Goal: Transaction & Acquisition: Purchase product/service

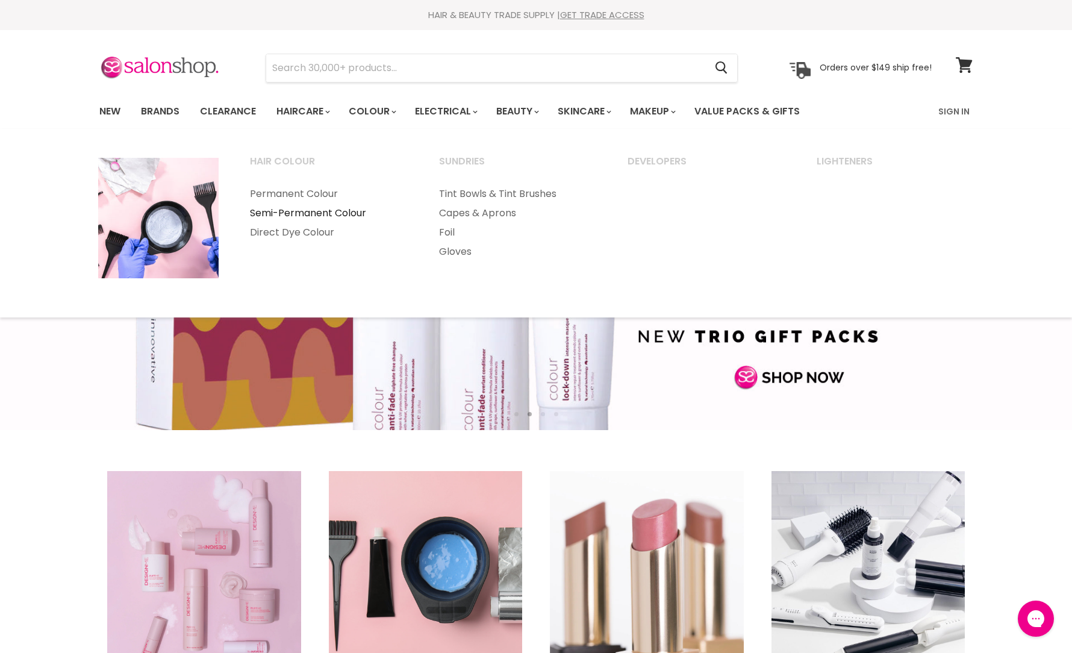
click at [323, 210] on link "Semi-Permanent Colour" at bounding box center [328, 213] width 187 height 19
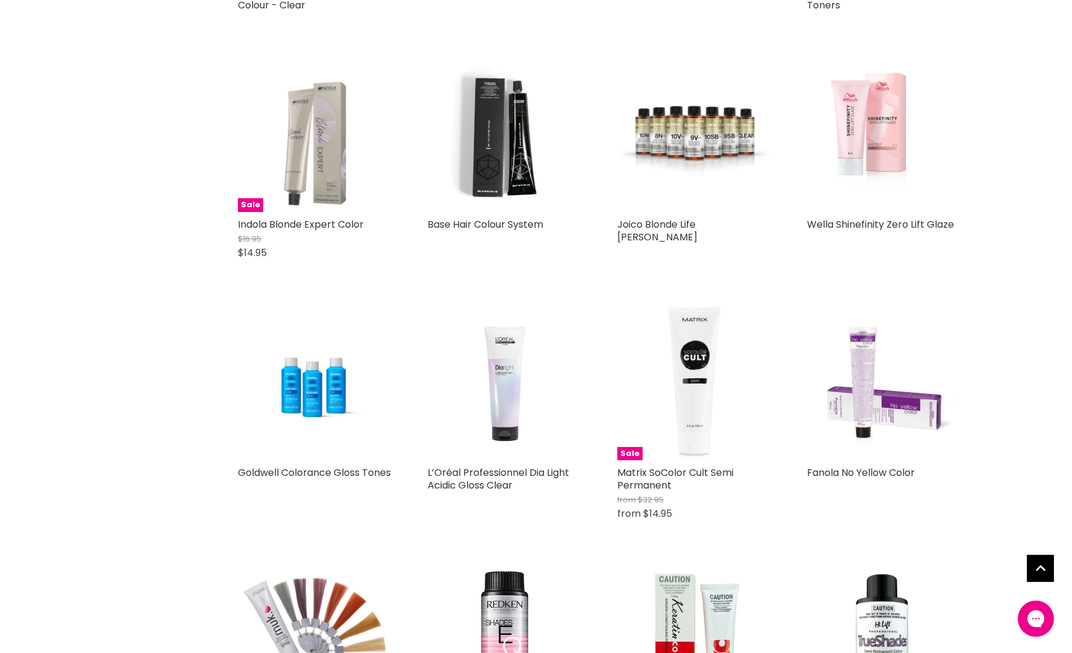
scroll to position [723, 0]
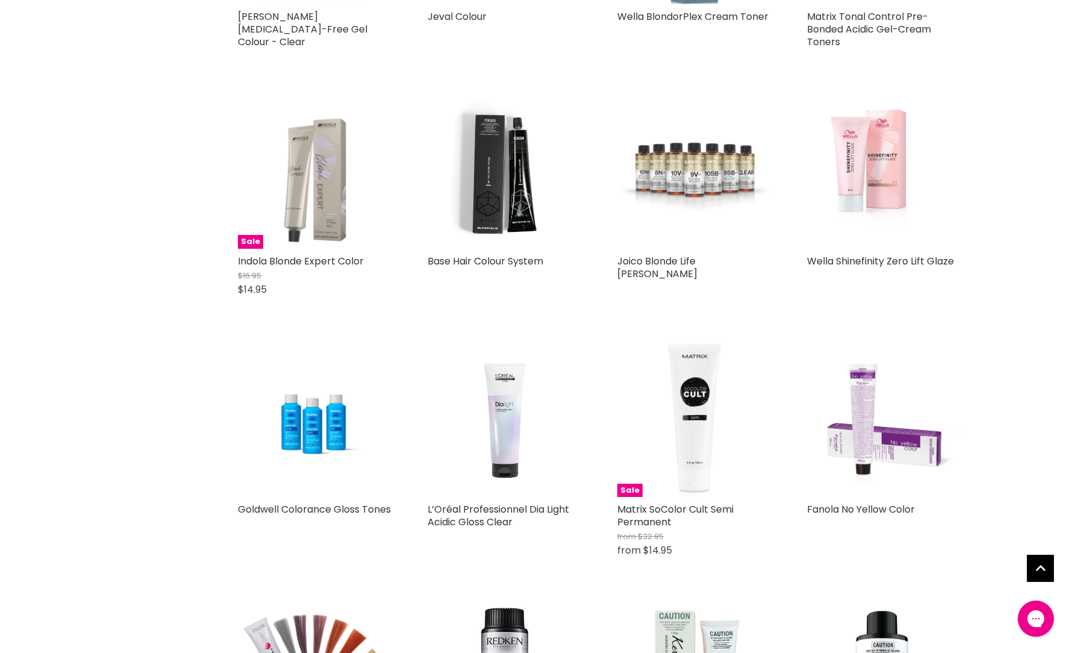
click at [695, 154] on img "Main content" at bounding box center [694, 172] width 154 height 101
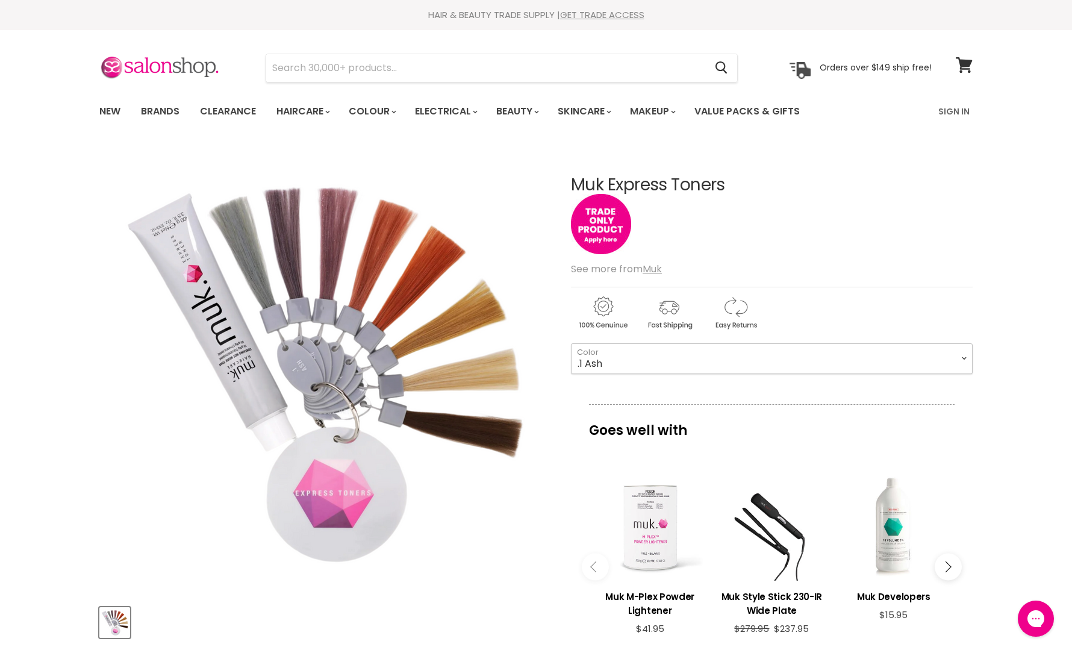
click at [643, 357] on select ".1 Ash .12 Smokey Silver .2 Lilac .57 Rose .42 Coral .37 Soft Gold .72 Pearl .0…" at bounding box center [772, 358] width 402 height 30
click at [571, 343] on select ".1 Ash .12 Smokey Silver .2 Lilac .57 Rose .42 Coral .37 Soft Gold .72 Pearl .0…" at bounding box center [772, 358] width 402 height 30
click at [655, 358] on select ".1 Ash .12 Smokey Silver .2 Lilac .57 Rose .42 Coral .37 Soft Gold .72 Pearl .0…" at bounding box center [772, 358] width 402 height 30
click at [571, 343] on select ".1 Ash .12 Smokey Silver .2 Lilac .57 Rose .42 Coral .37 Soft Gold .72 Pearl .0…" at bounding box center [772, 358] width 402 height 30
select select ".07 Natural Cool Beige"
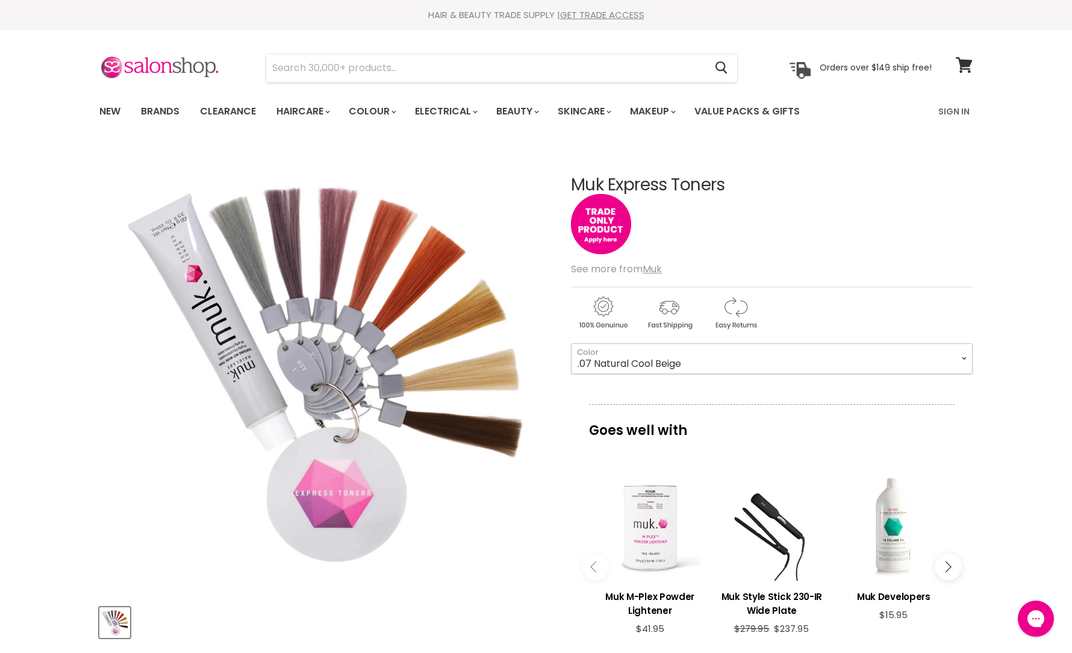
click at [681, 363] on select ".1 Ash .12 Smokey Silver .2 Lilac .57 Rose .42 Coral .37 Soft Gold .72 Pearl .0…" at bounding box center [772, 358] width 402 height 30
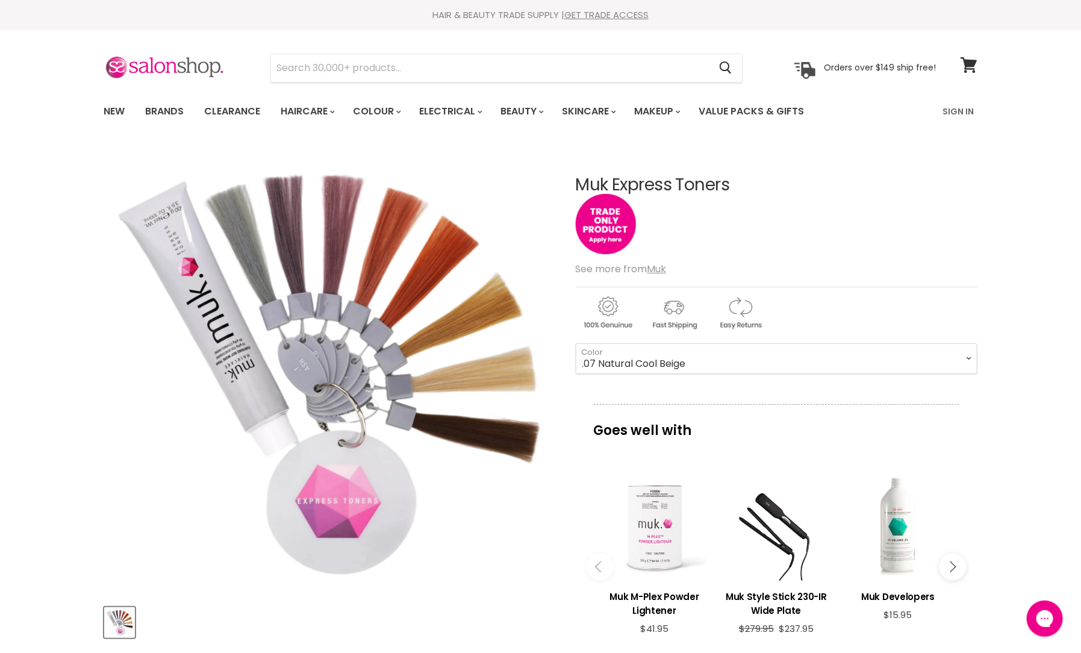
click at [529, 557] on img "Muk Express Toners image. Click or Scroll to Zoom." at bounding box center [328, 370] width 449 height 450
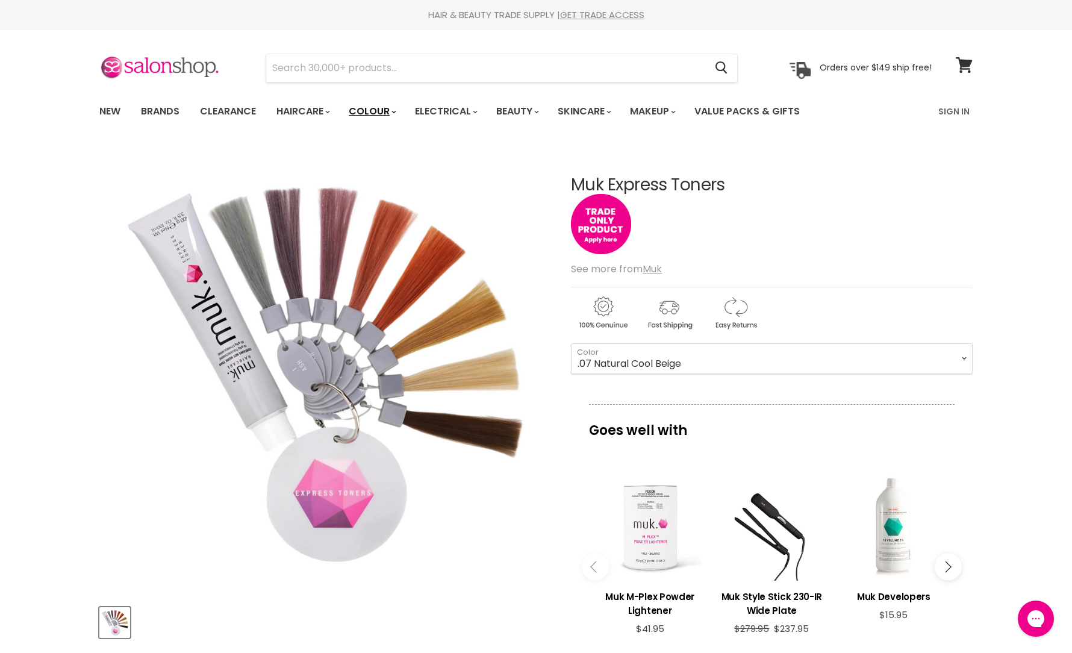
click at [379, 110] on link "Colour" at bounding box center [372, 111] width 64 height 25
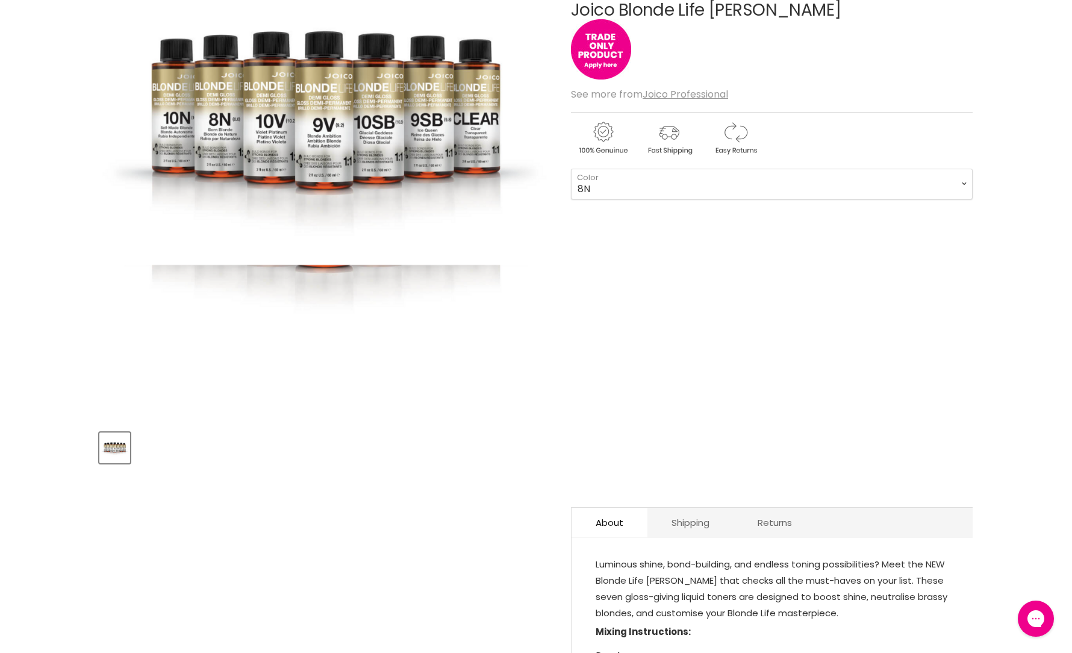
scroll to position [181, 0]
